Goal: Transaction & Acquisition: Purchase product/service

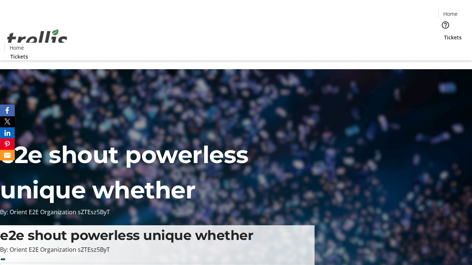
click at [444, 34] on span "Tickets" at bounding box center [453, 38] width 18 height 8
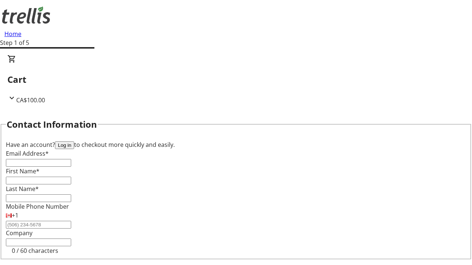
type input "FREE"
type input "[EMAIL_ADDRESS][DOMAIN_NAME]"
type input "Chauncey"
type input "[PERSON_NAME]"
